Goal: Check status: Check status

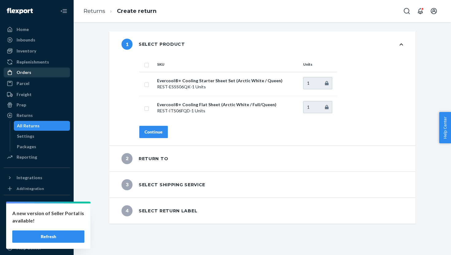
click at [34, 72] on div "Orders" at bounding box center [36, 72] width 65 height 9
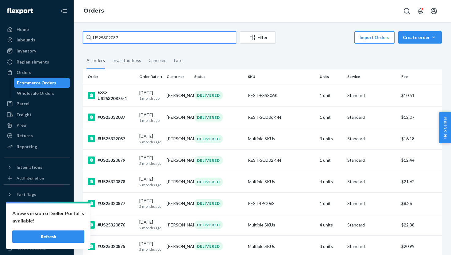
click at [101, 36] on input "US25302087" at bounding box center [159, 37] width 153 height 12
paste input "49443"
type input "US25349443"
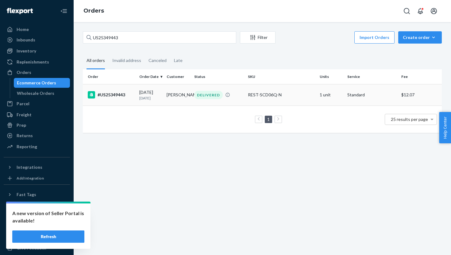
click at [129, 93] on div "#US25349443" at bounding box center [111, 94] width 47 height 7
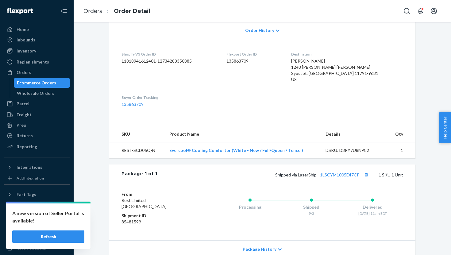
scroll to position [174, 0]
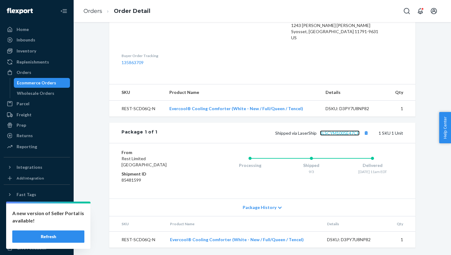
click at [341, 133] on link "1LSCYM1005E47CP" at bounding box center [340, 132] width 40 height 5
click at [33, 80] on div "Ecommerce Orders" at bounding box center [36, 83] width 39 height 6
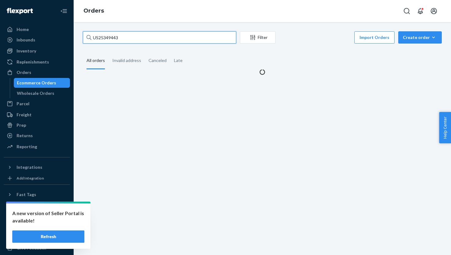
click at [103, 40] on input "US25349443" at bounding box center [159, 37] width 153 height 12
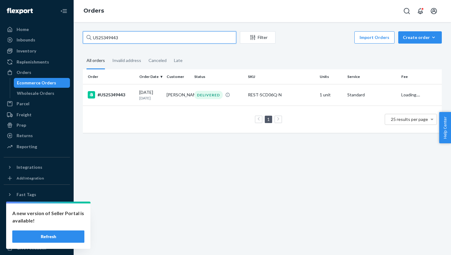
paste input "55195"
type input "US25355195"
click at [131, 94] on div "#US25355195" at bounding box center [111, 94] width 47 height 7
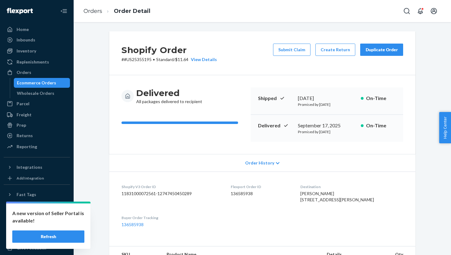
scroll to position [174, 0]
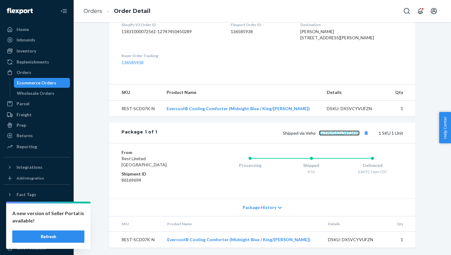
click at [345, 133] on link "1e19bf562a347349b" at bounding box center [339, 132] width 40 height 5
